Goal: Find specific page/section: Find specific page/section

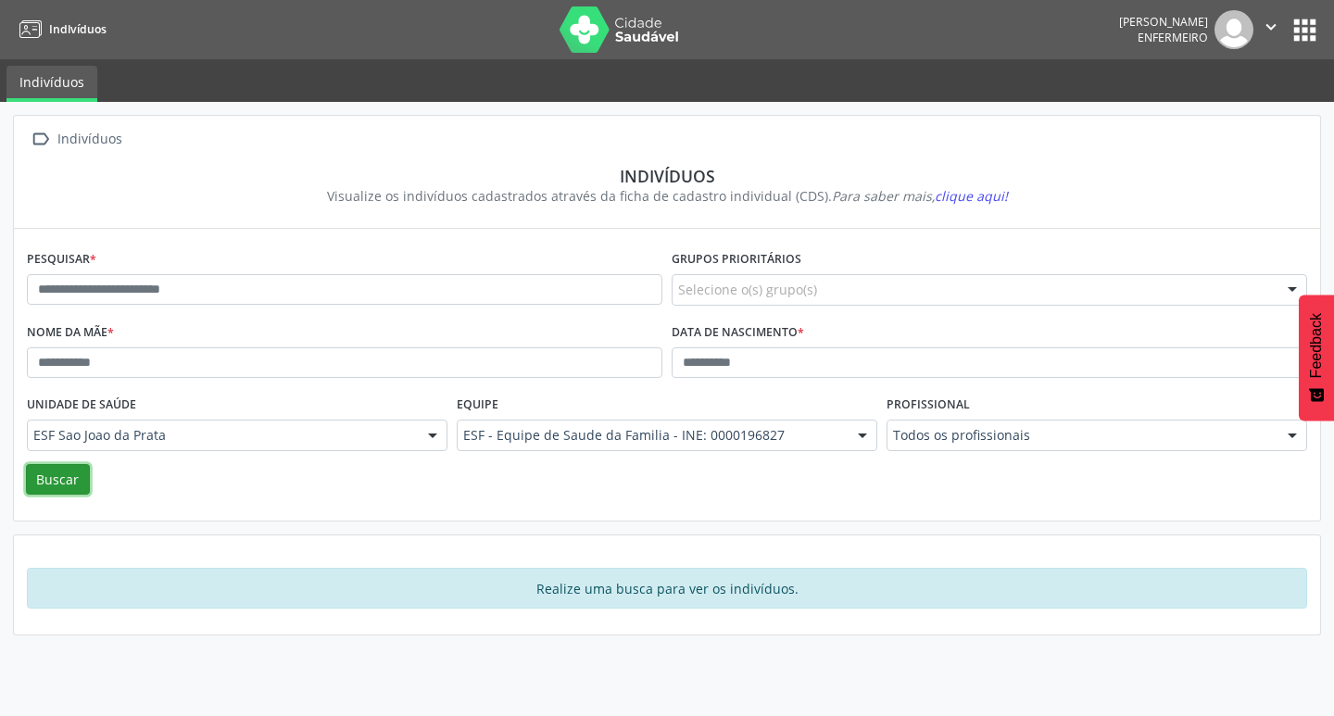
click at [75, 481] on button "Buscar" at bounding box center [58, 480] width 64 height 32
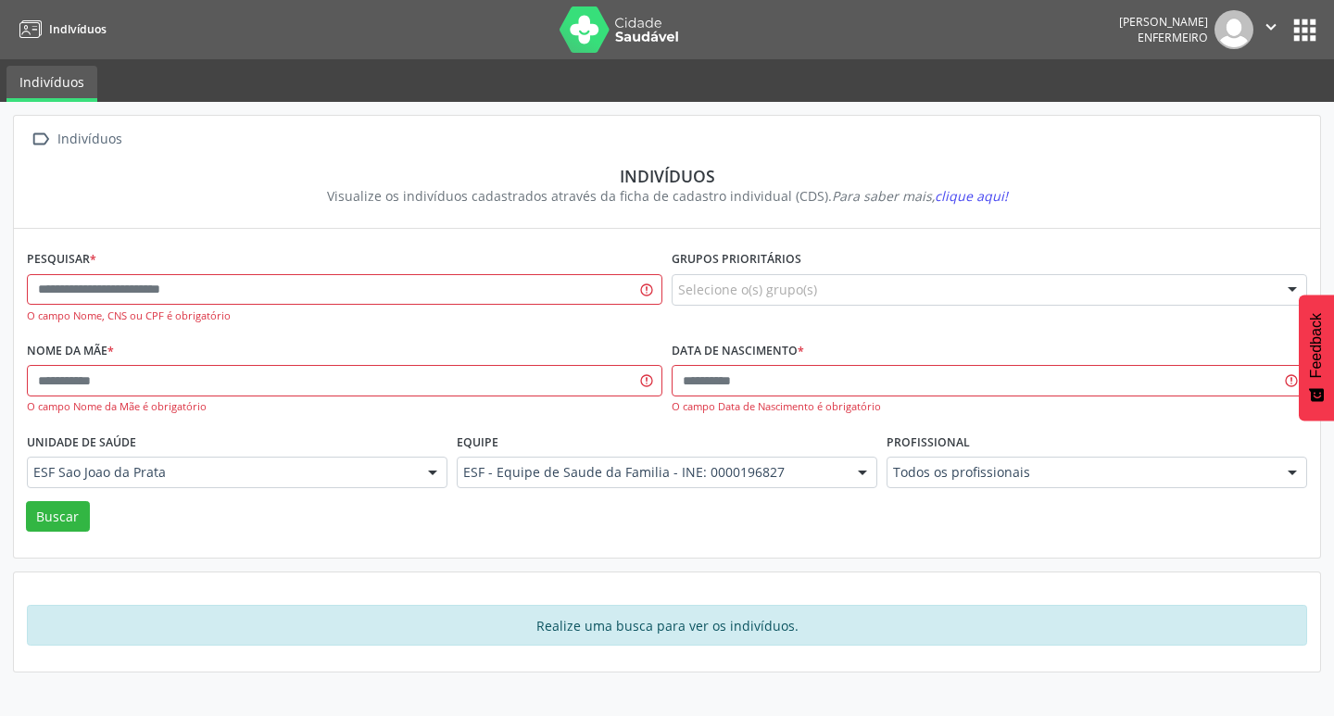
click at [1334, 30] on nav "Indivíduos Erivaldo Costa Santos Enfermeiro  Configurações Sair apps" at bounding box center [667, 29] width 1334 height 59
click at [1314, 34] on button "apps" at bounding box center [1305, 30] width 32 height 32
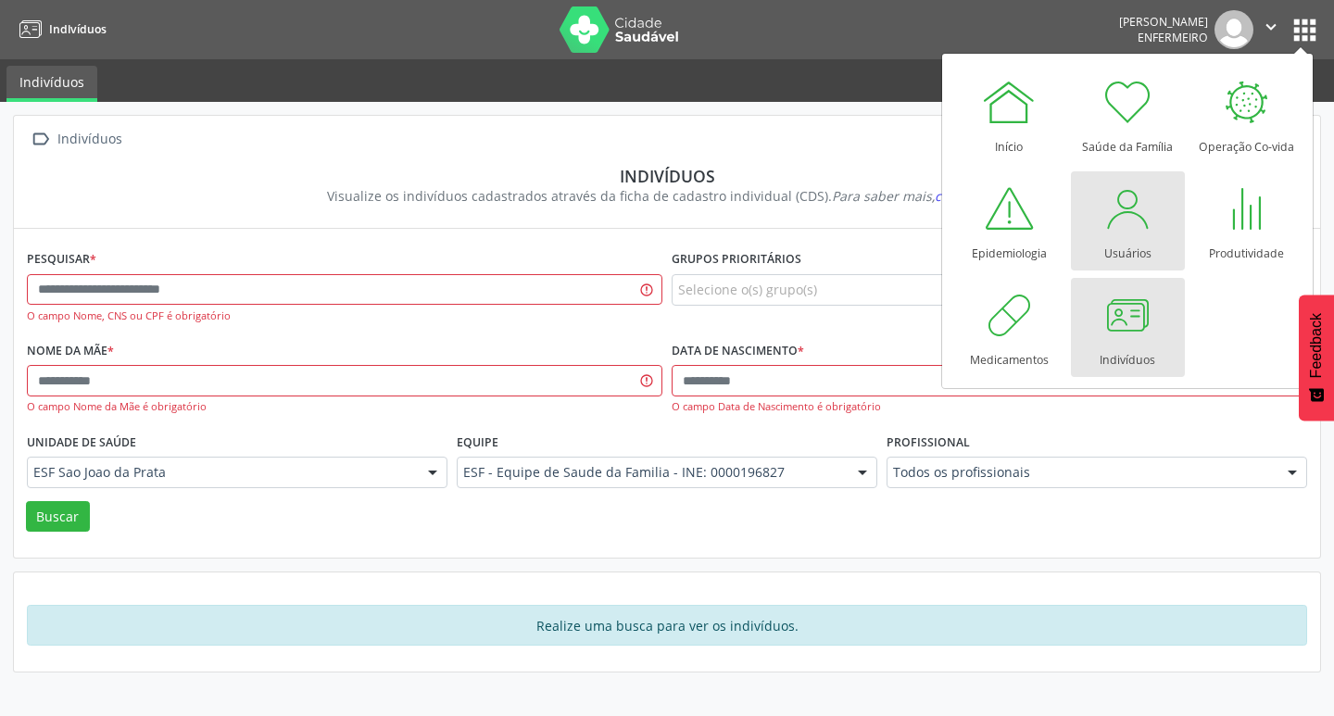
click at [1122, 242] on div "Usuários" at bounding box center [1128, 248] width 47 height 25
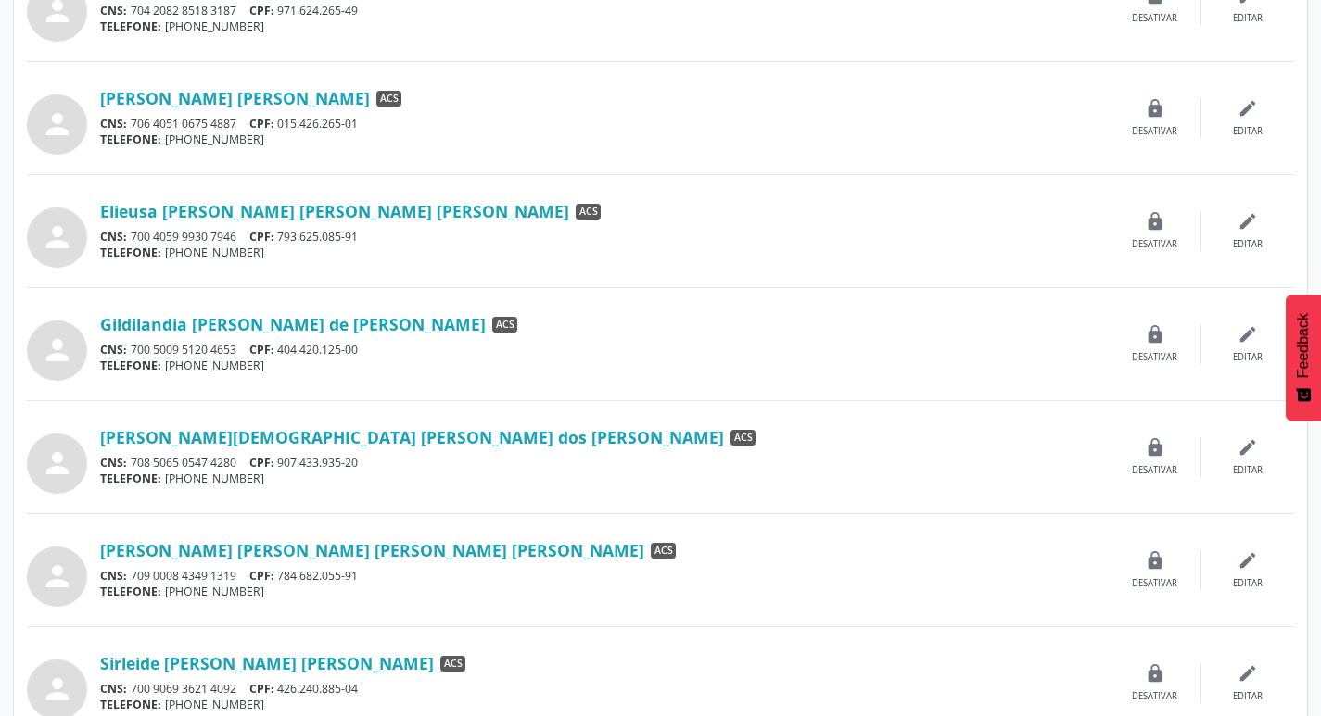
scroll to position [457, 0]
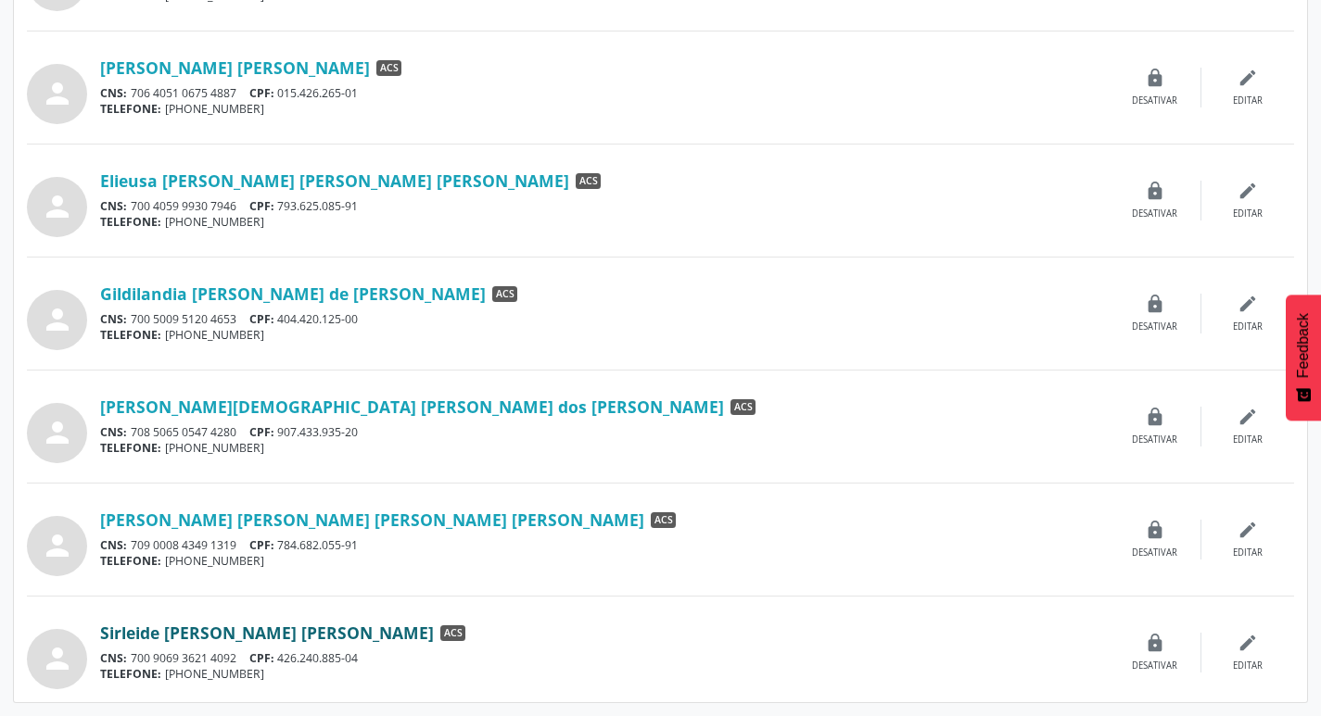
click at [286, 633] on link "Sirleide [PERSON_NAME] [PERSON_NAME]" at bounding box center [267, 633] width 334 height 20
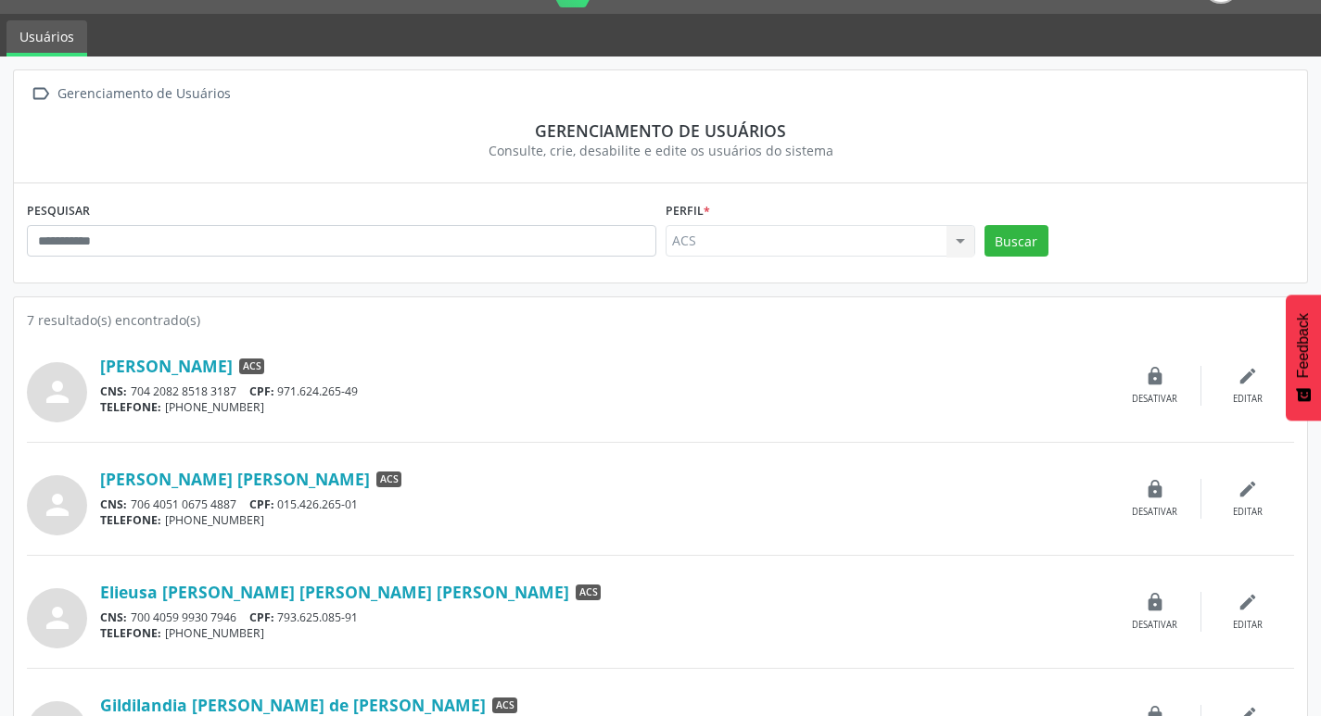
scroll to position [0, 0]
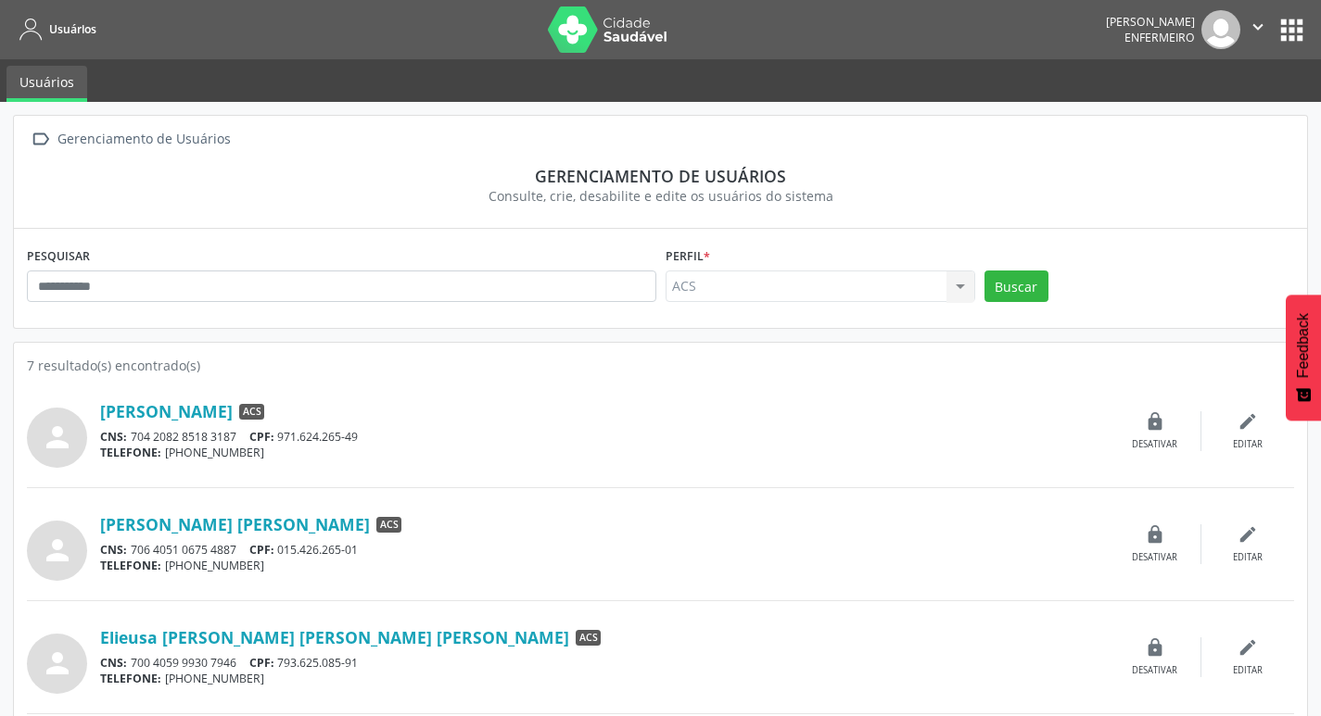
click at [561, 26] on img at bounding box center [608, 29] width 120 height 46
